Goal: Information Seeking & Learning: Learn about a topic

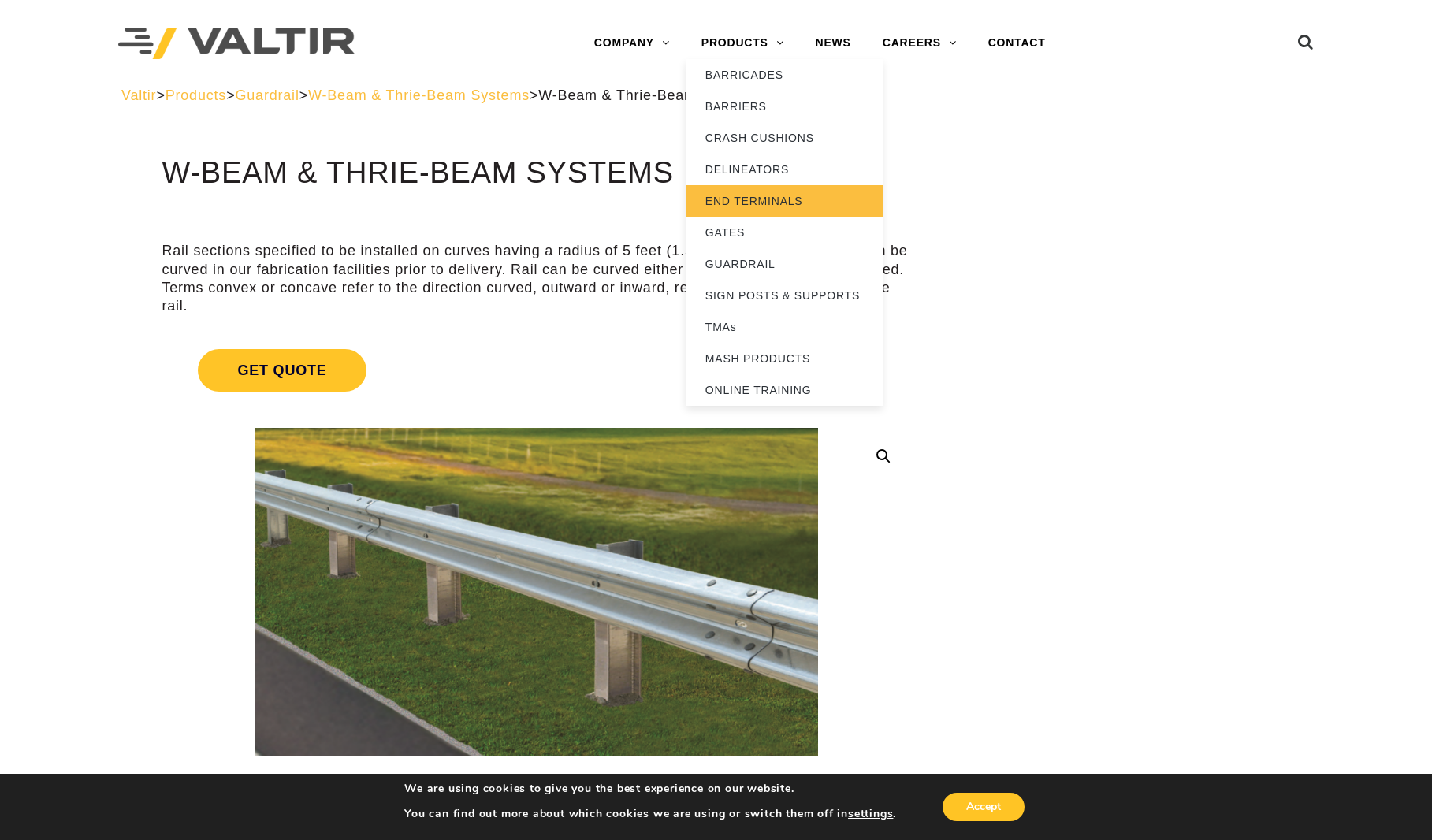
click at [766, 191] on link "END TERMINALS" at bounding box center [784, 200] width 197 height 31
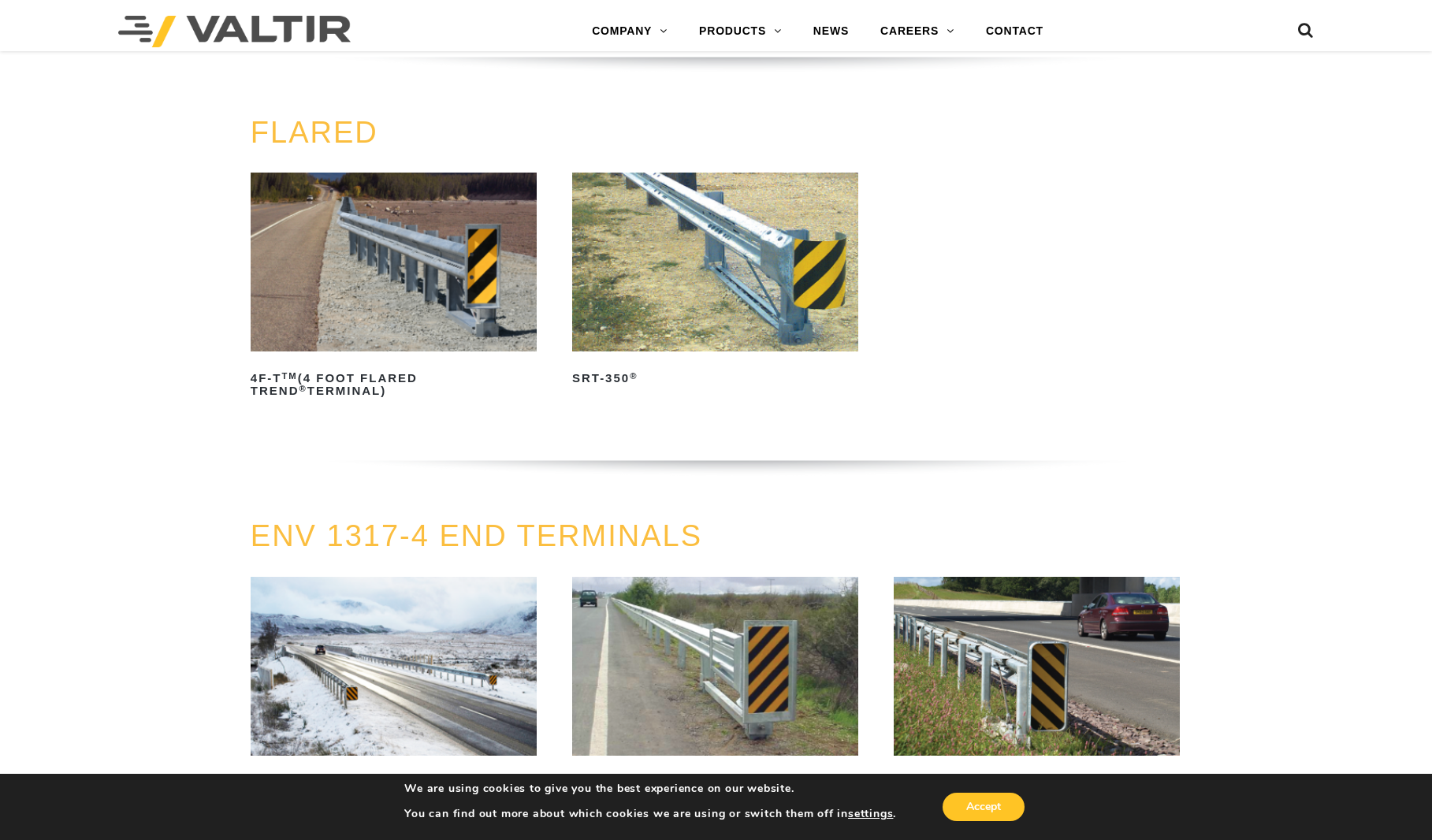
scroll to position [1381, 0]
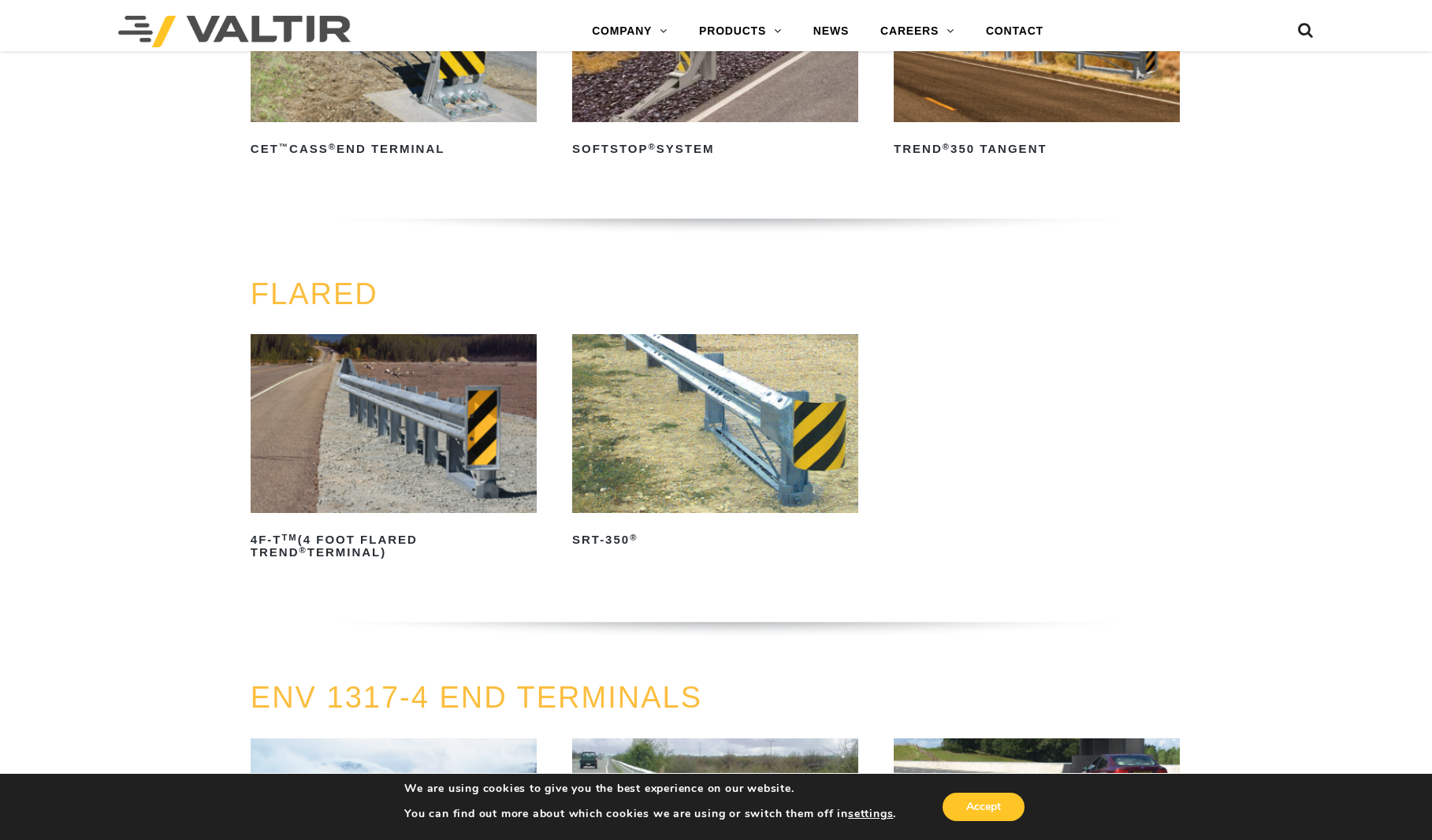
click at [751, 471] on img at bounding box center [715, 423] width 286 height 179
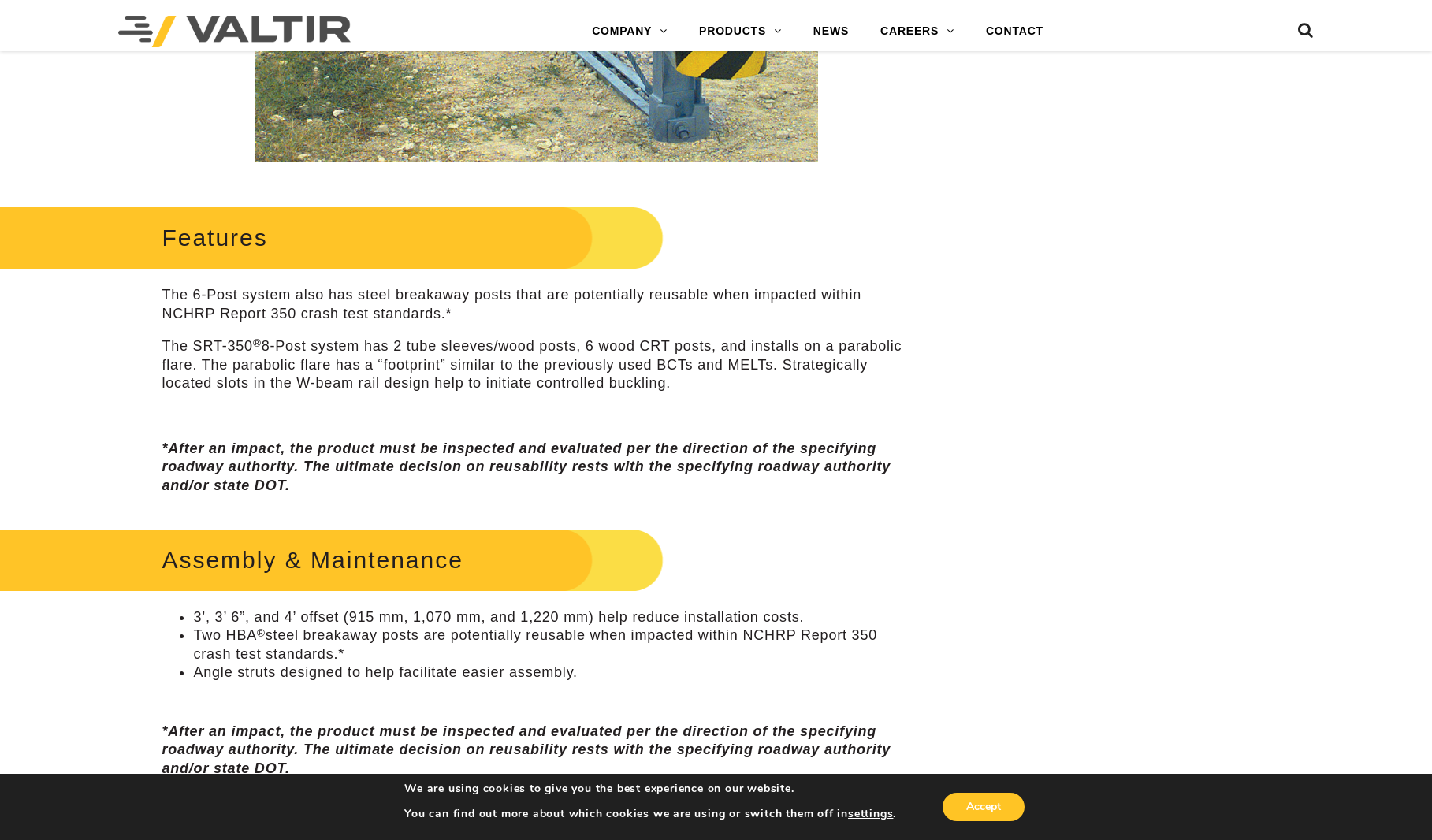
scroll to position [630, 0]
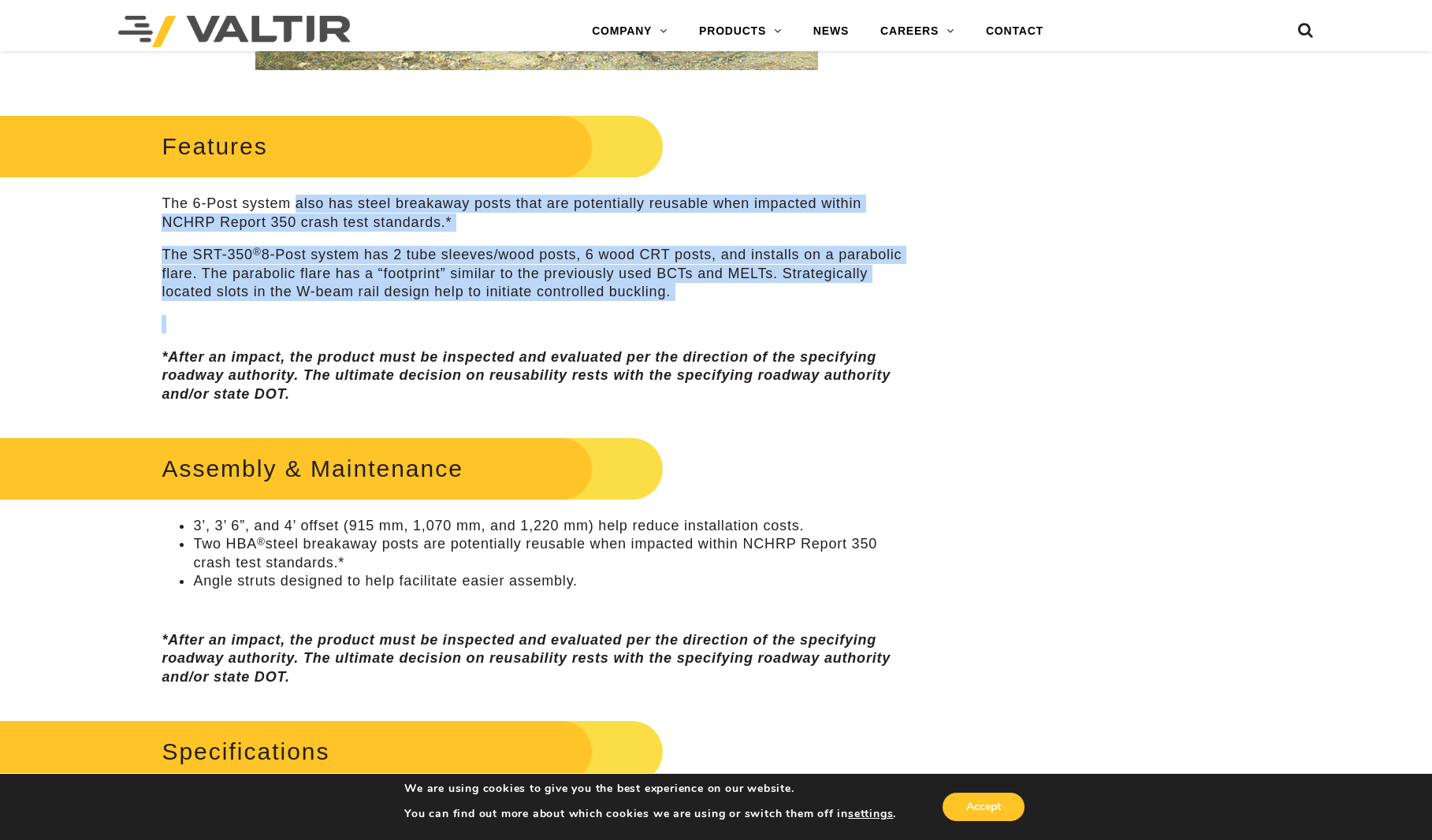
drag, startPoint x: 294, startPoint y: 207, endPoint x: 685, endPoint y: 332, distance: 410.5
click at [676, 326] on div "Features The 6-Post system also has steel breakaway posts that are potentially …" at bounding box center [537, 256] width 750 height 294
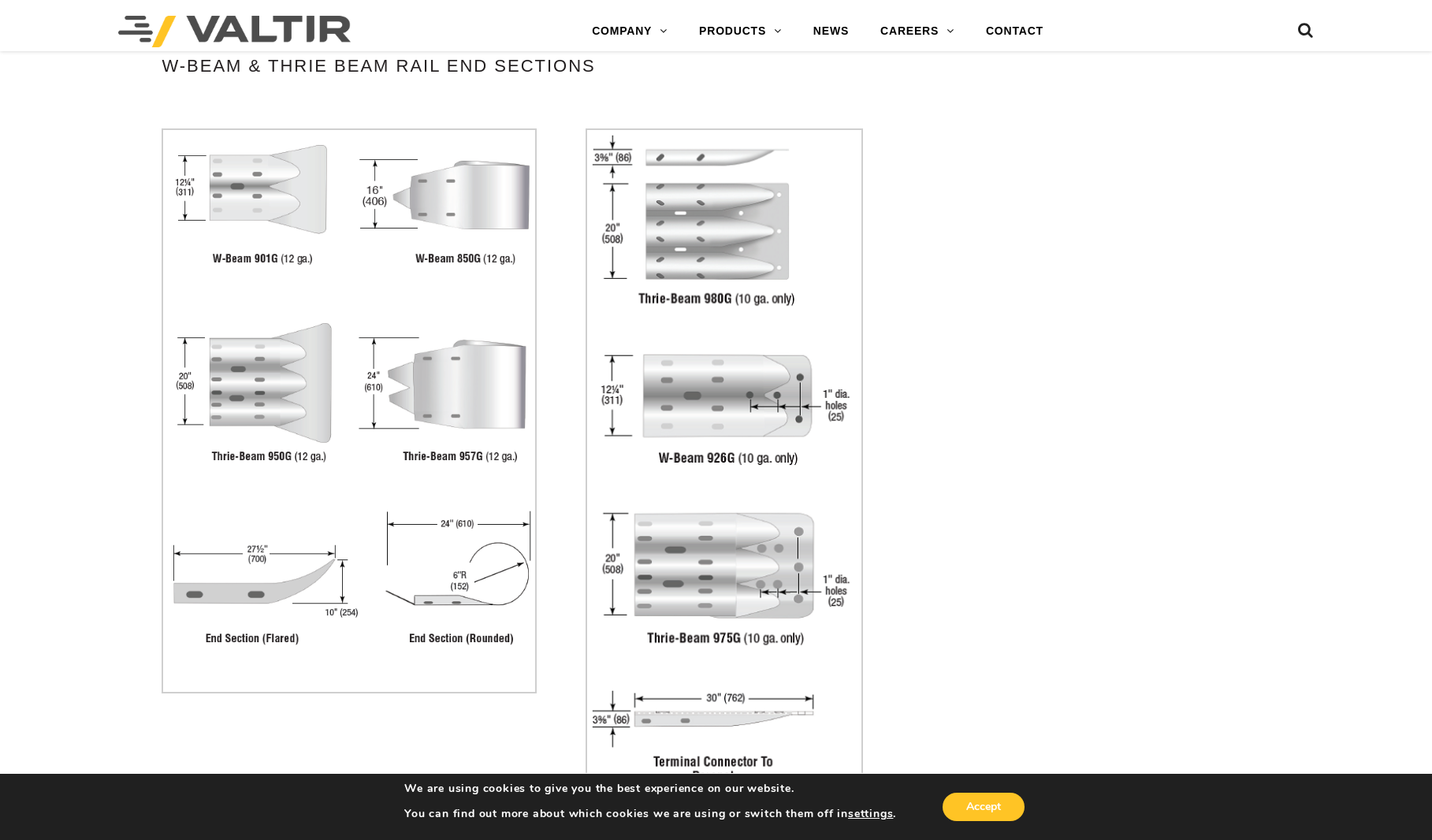
scroll to position [3230, 0]
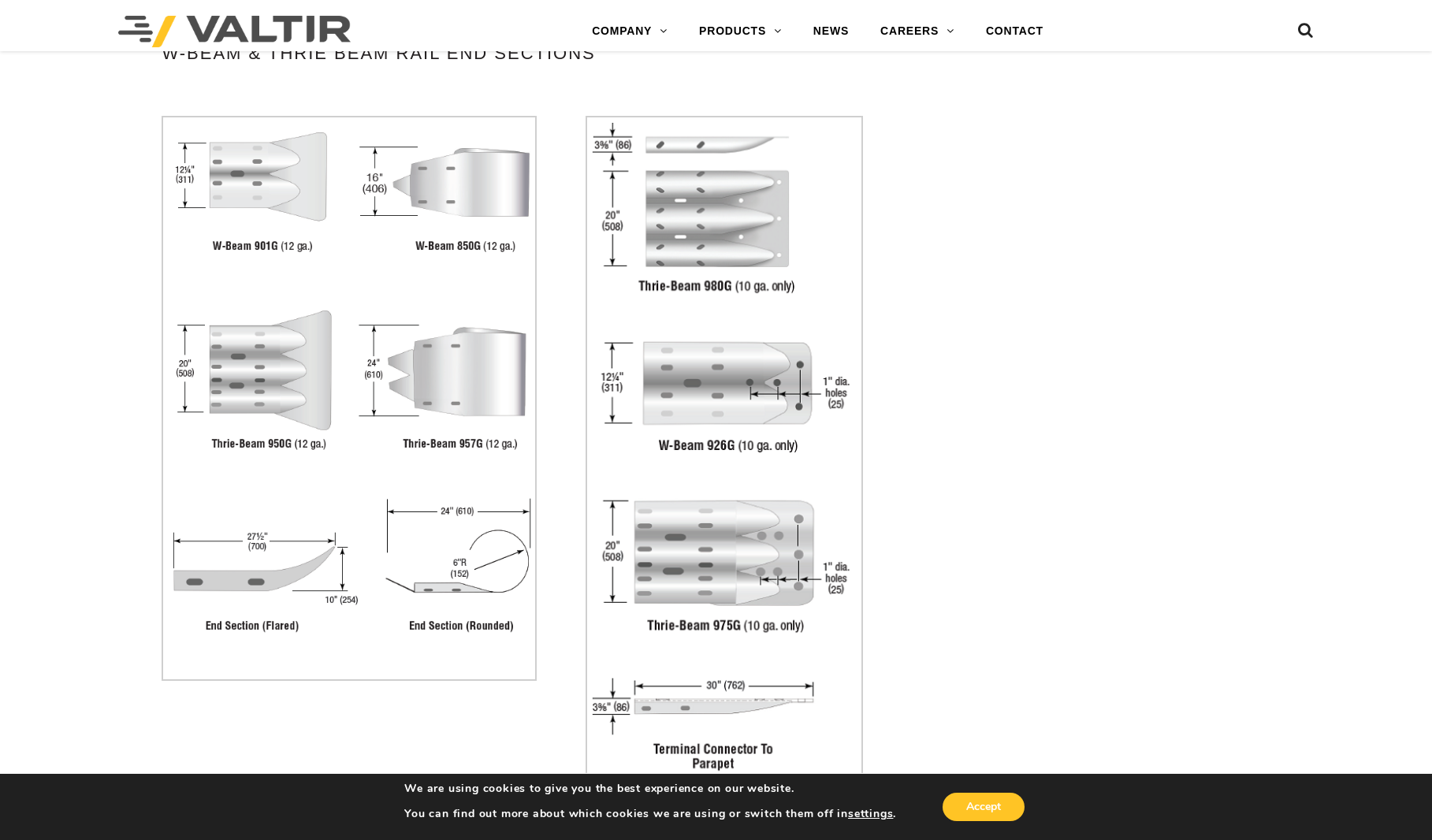
click at [461, 587] on img at bounding box center [349, 398] width 375 height 565
